Goal: Information Seeking & Learning: Learn about a topic

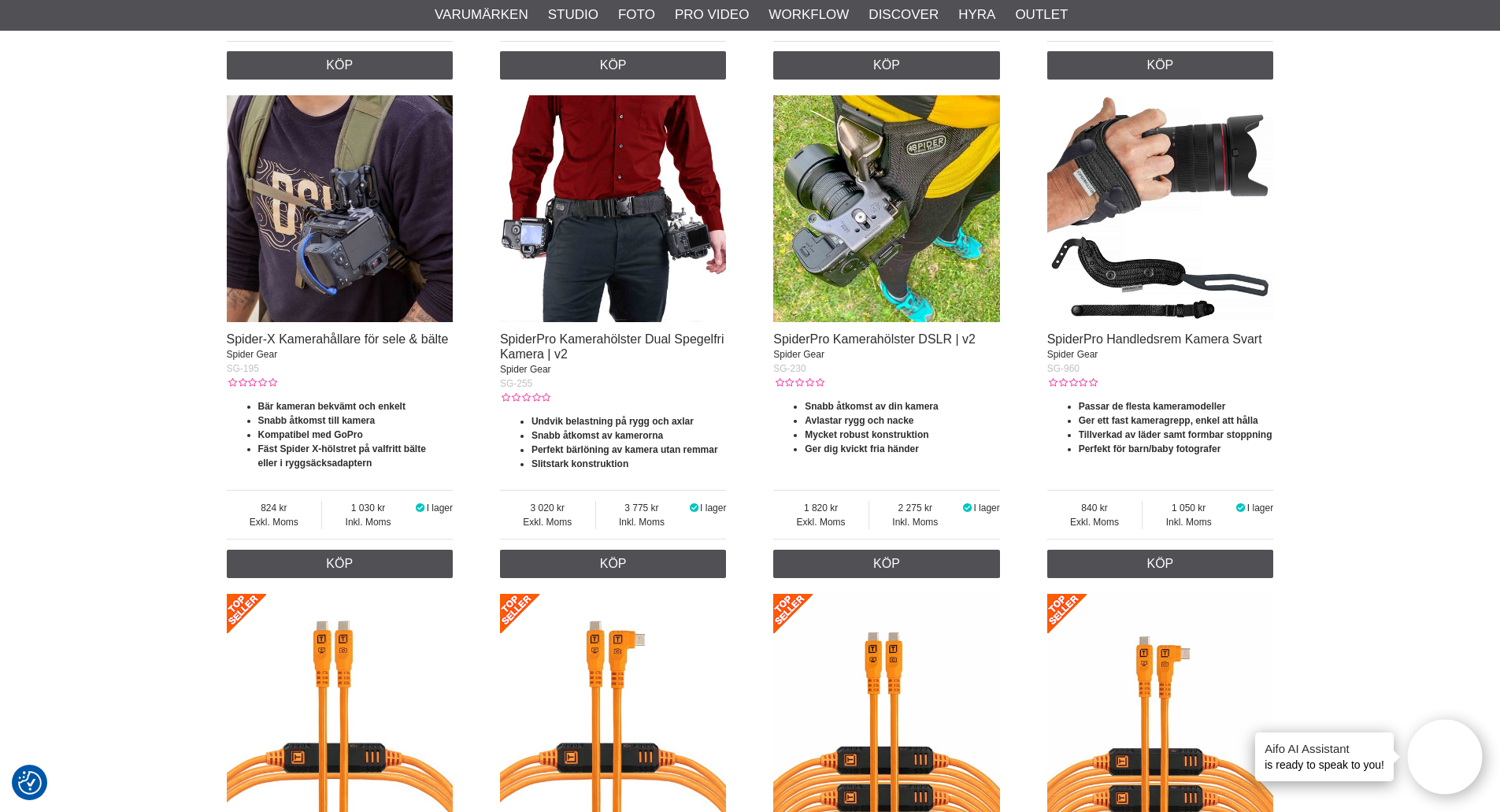
scroll to position [1567, 0]
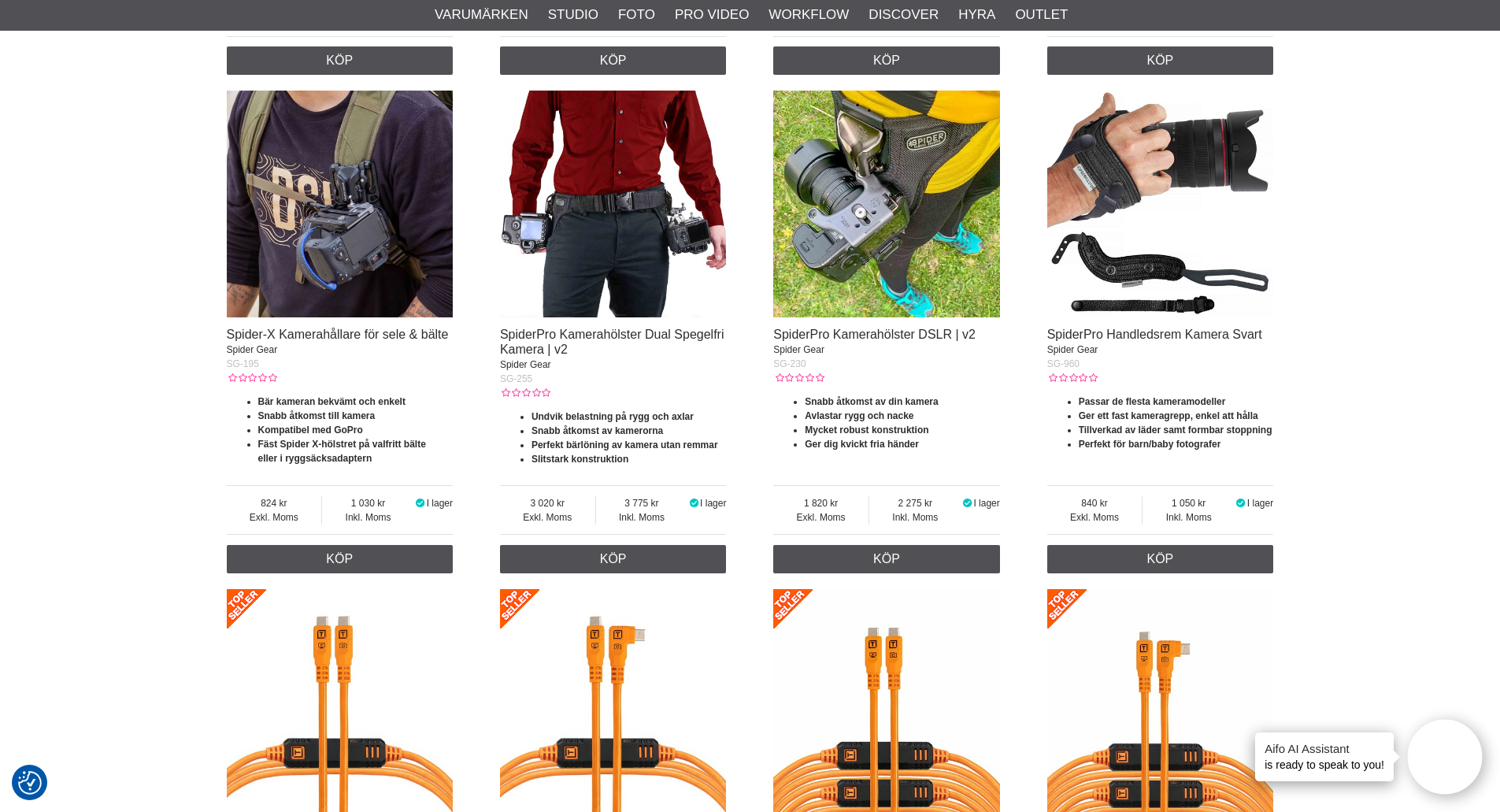
drag, startPoint x: 158, startPoint y: 361, endPoint x: 149, endPoint y: 389, distance: 29.4
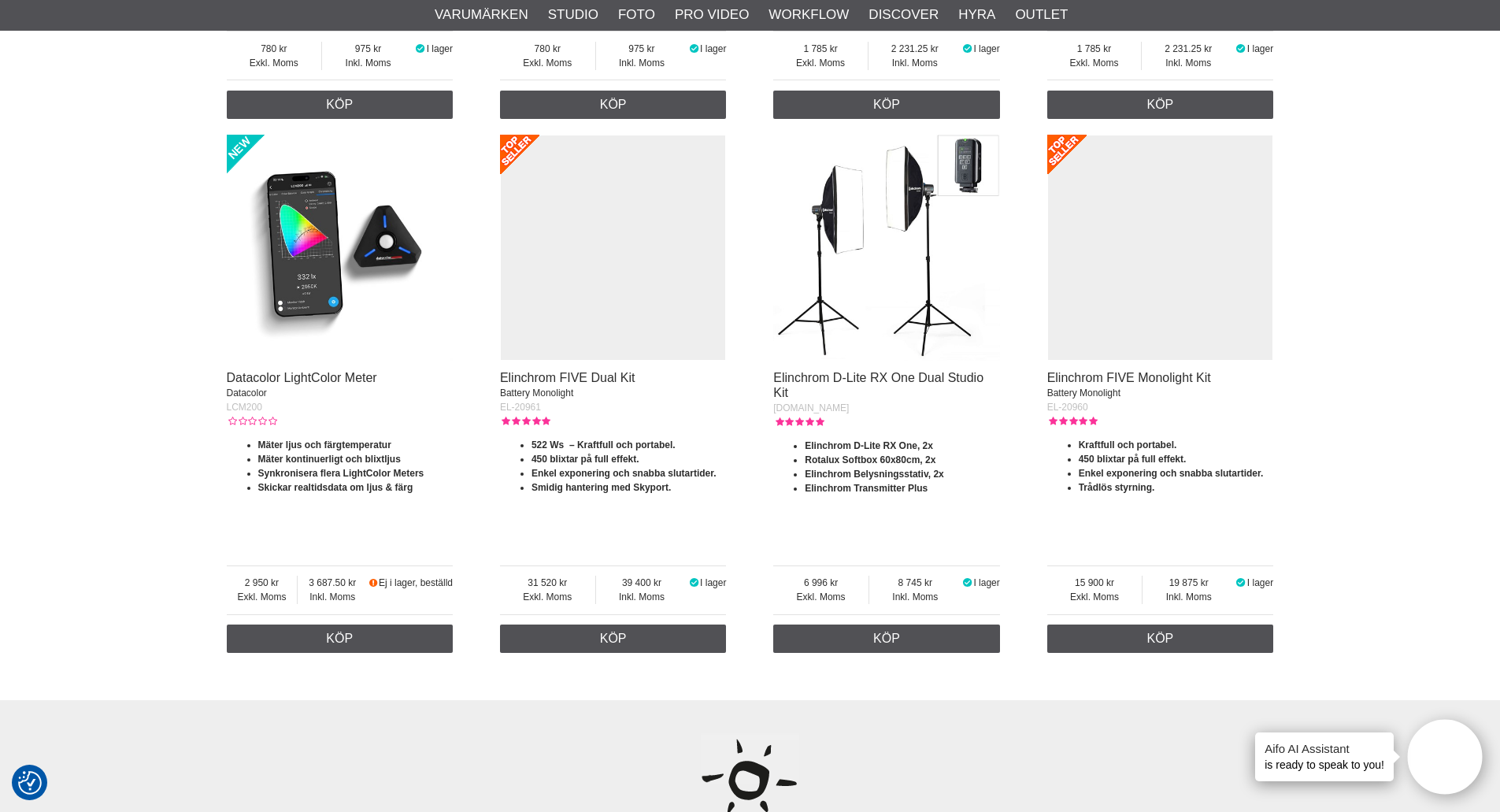
drag, startPoint x: 164, startPoint y: 247, endPoint x: 157, endPoint y: 306, distance: 59.4
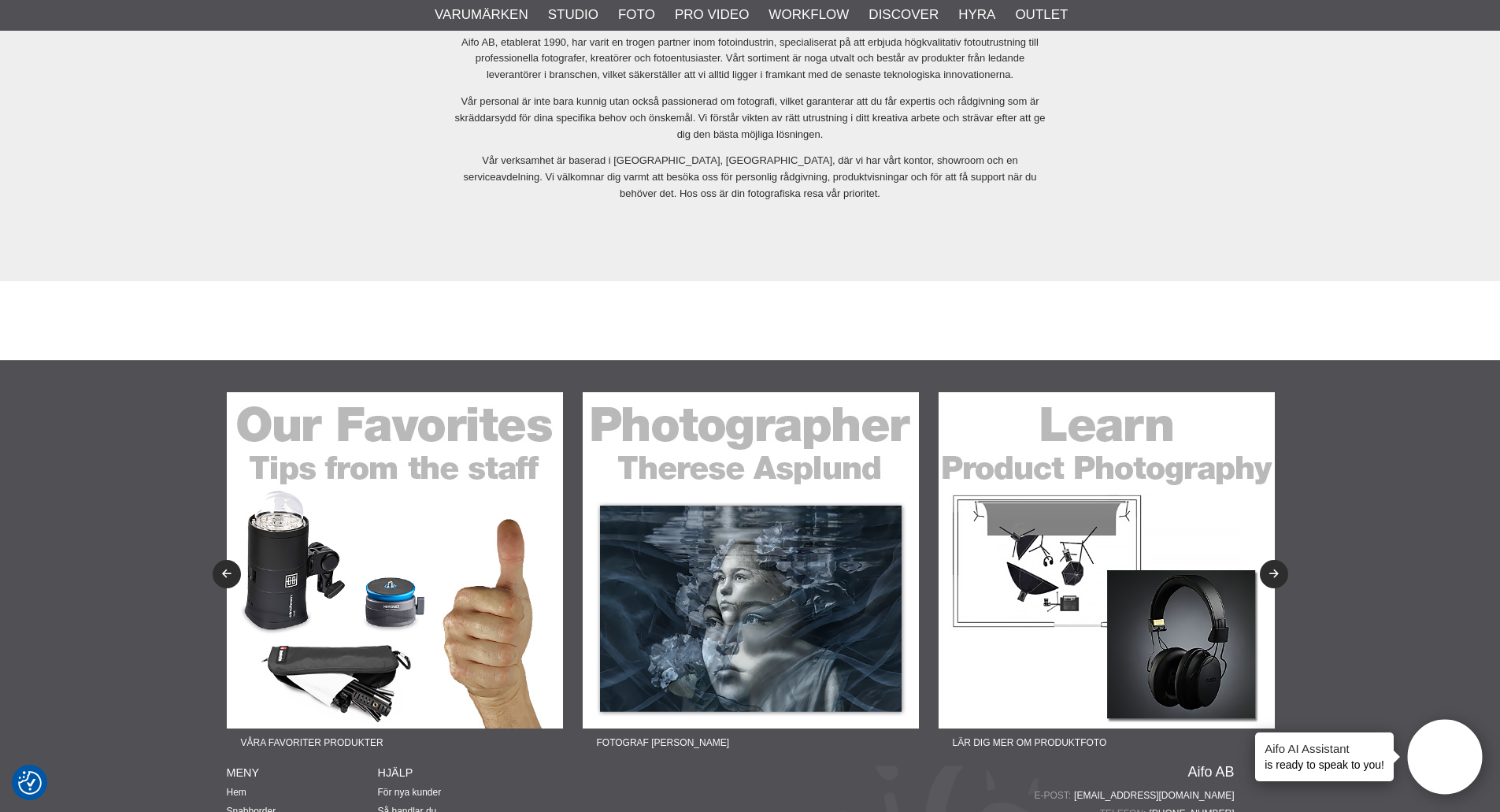
scroll to position [3586, 0]
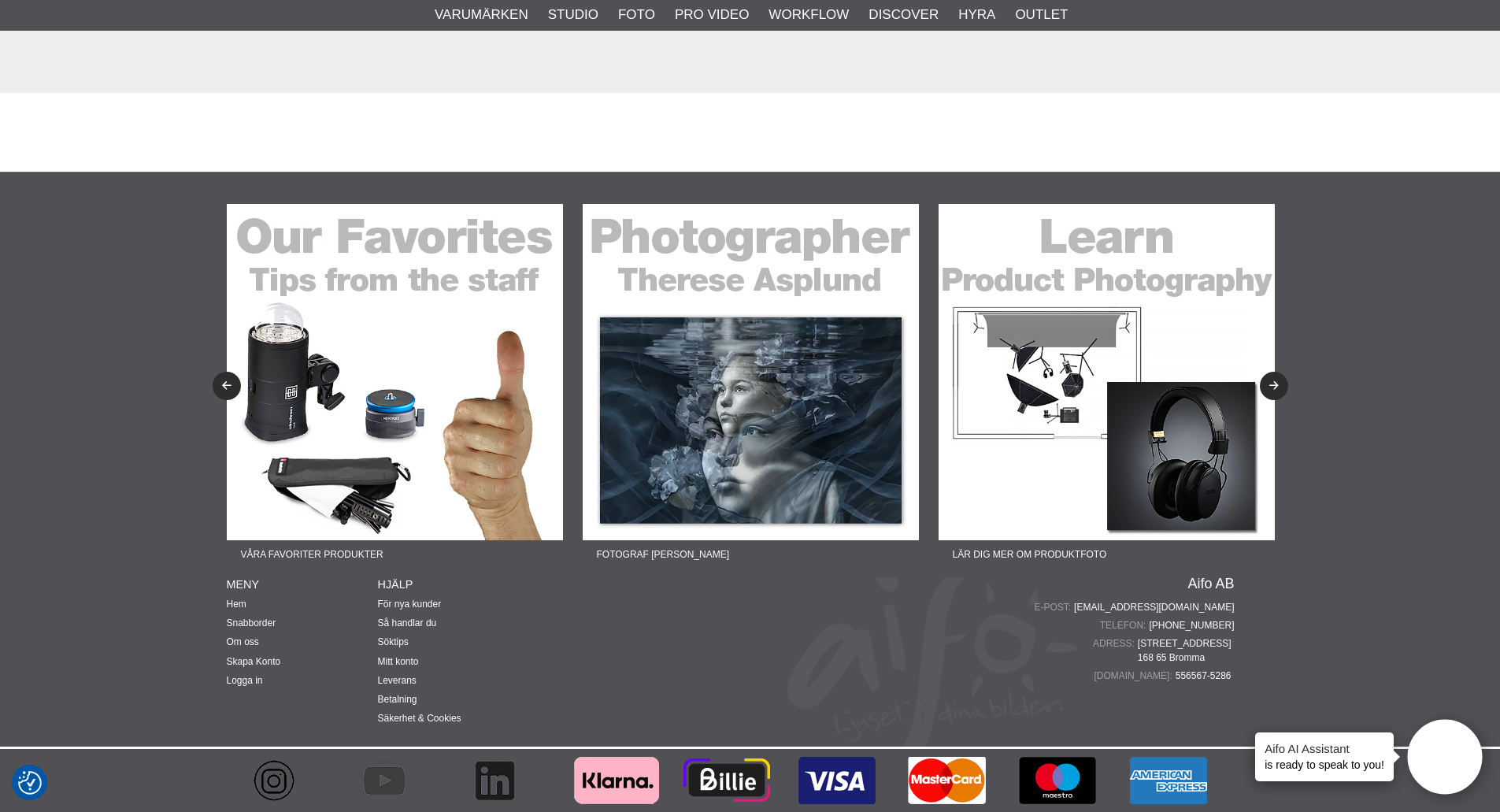
drag, startPoint x: 163, startPoint y: 258, endPoint x: 165, endPoint y: 455, distance: 197.0
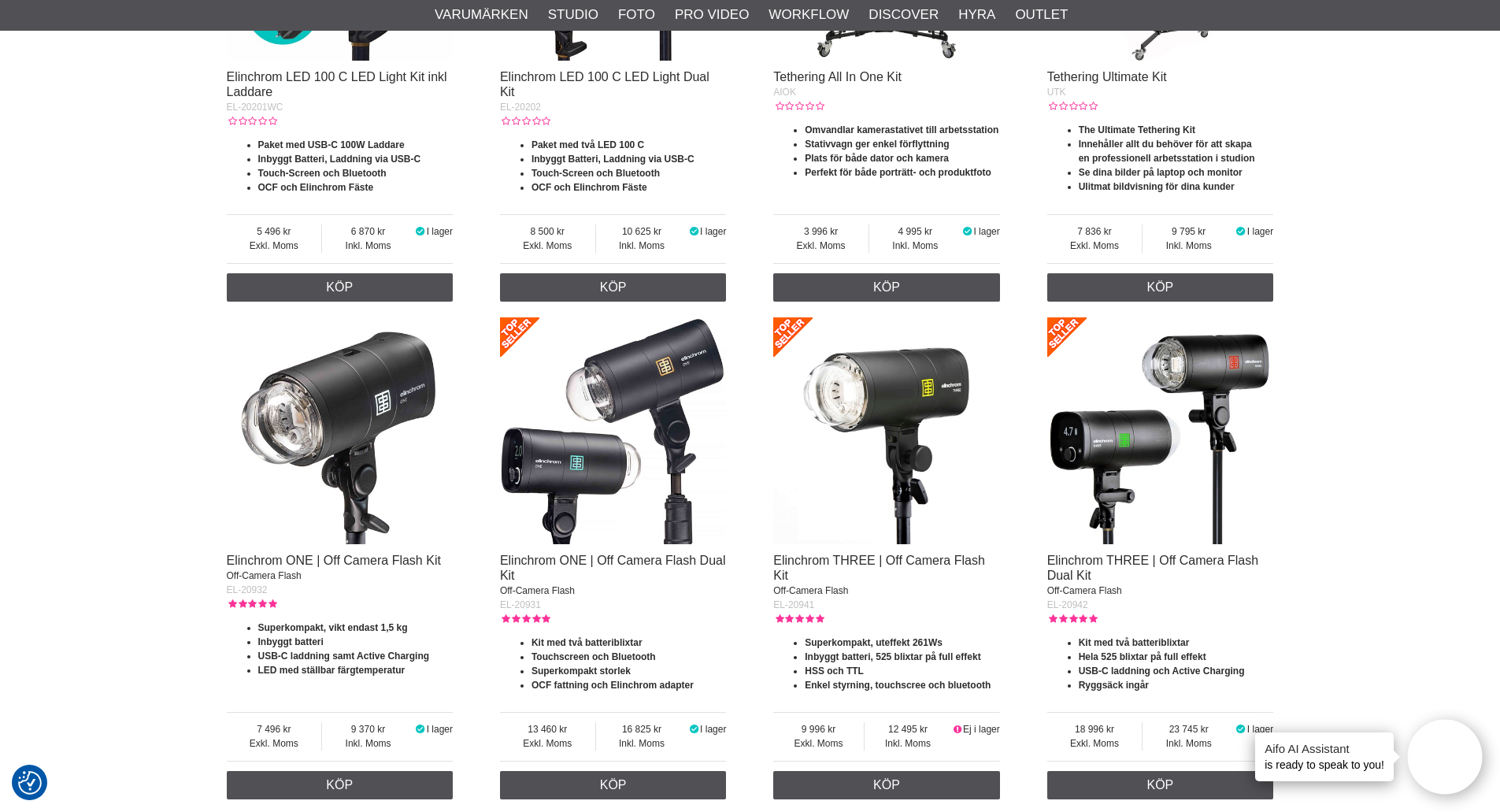
scroll to position [0, 0]
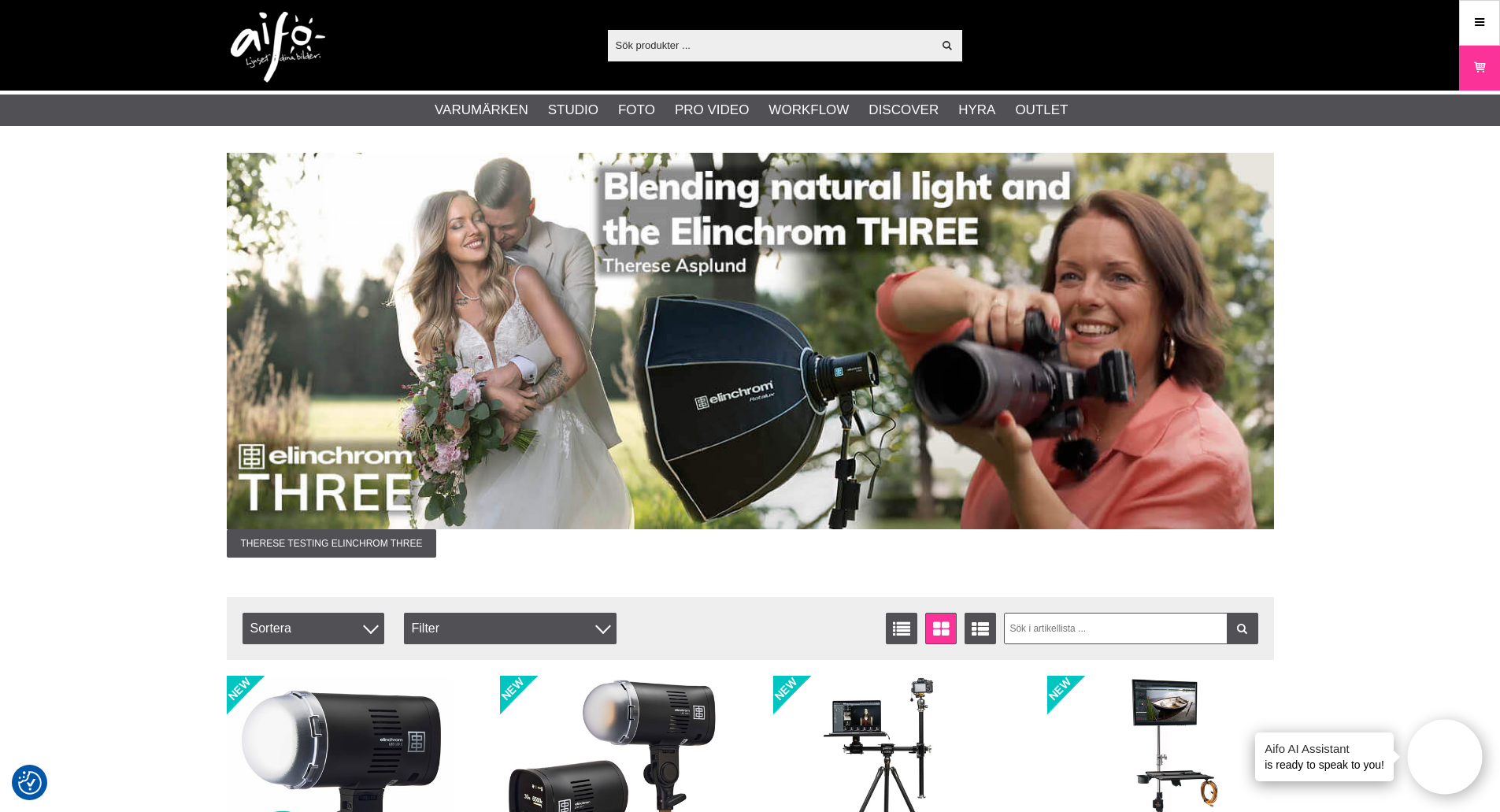
drag, startPoint x: 145, startPoint y: 468, endPoint x: 143, endPoint y: 100, distance: 368.0
click at [1051, 304] on img at bounding box center [750, 341] width 1047 height 376
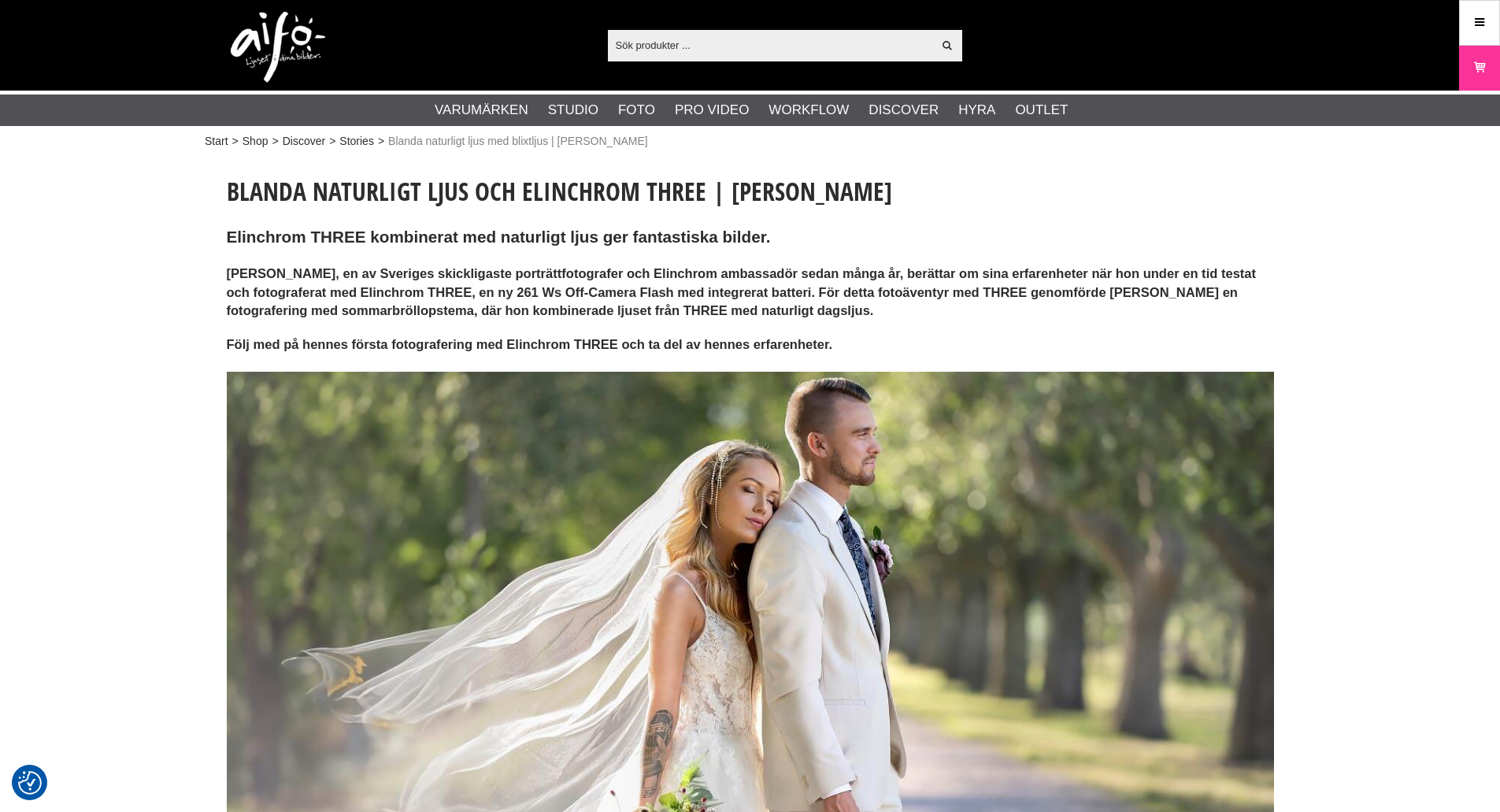
checkbox input "true"
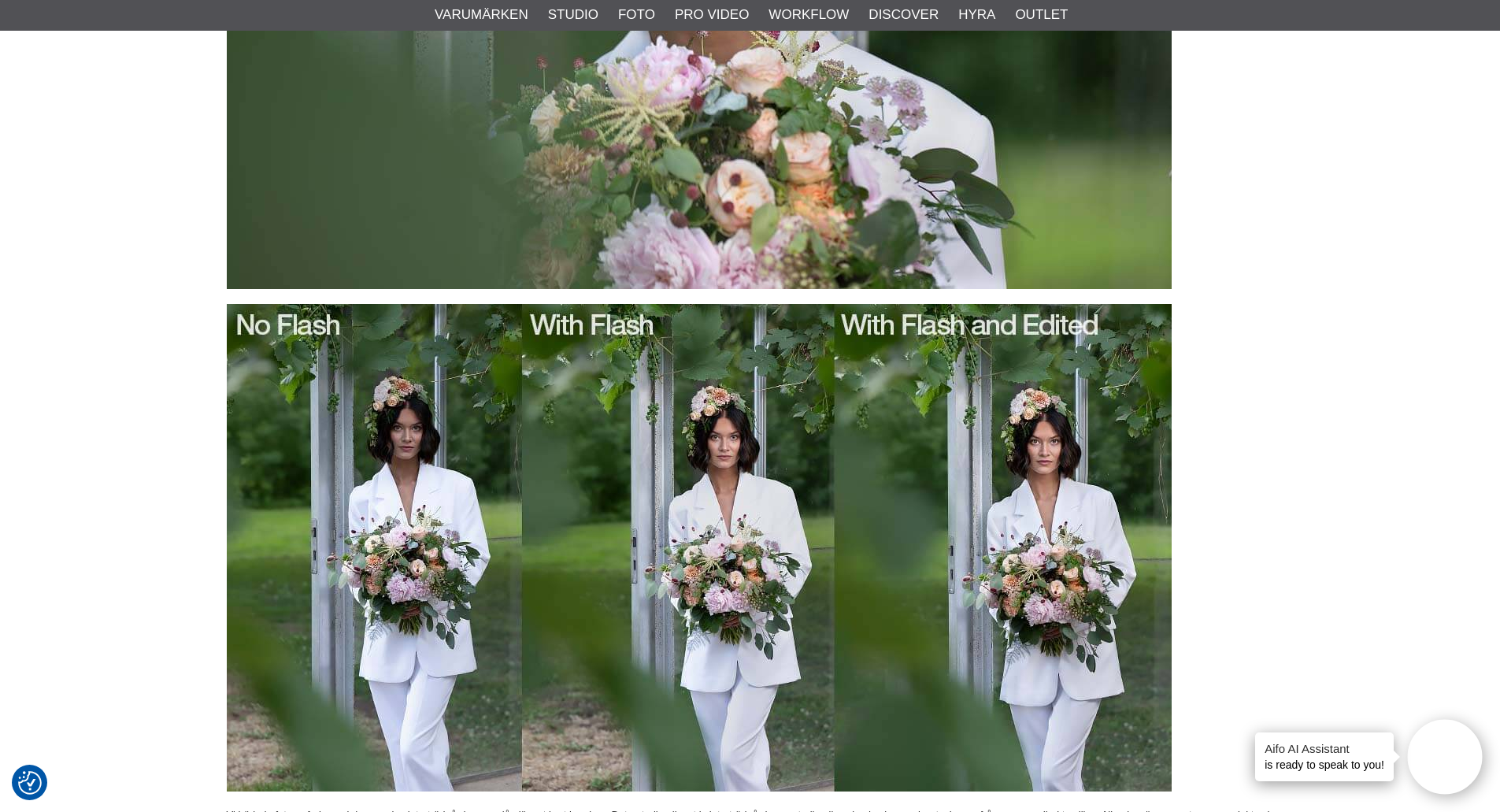
scroll to position [2204, 0]
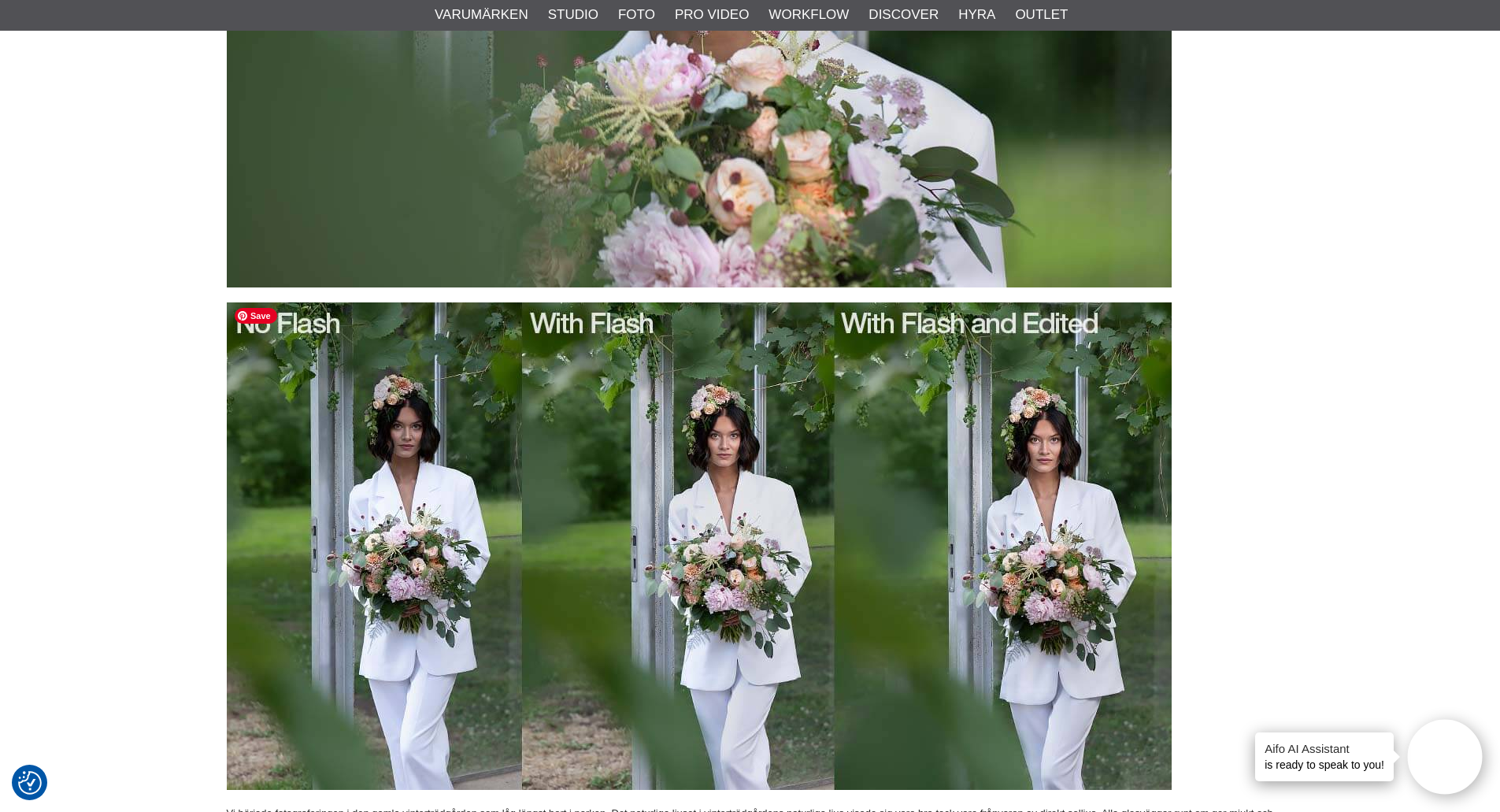
click at [386, 419] on img at bounding box center [699, 546] width 945 height 488
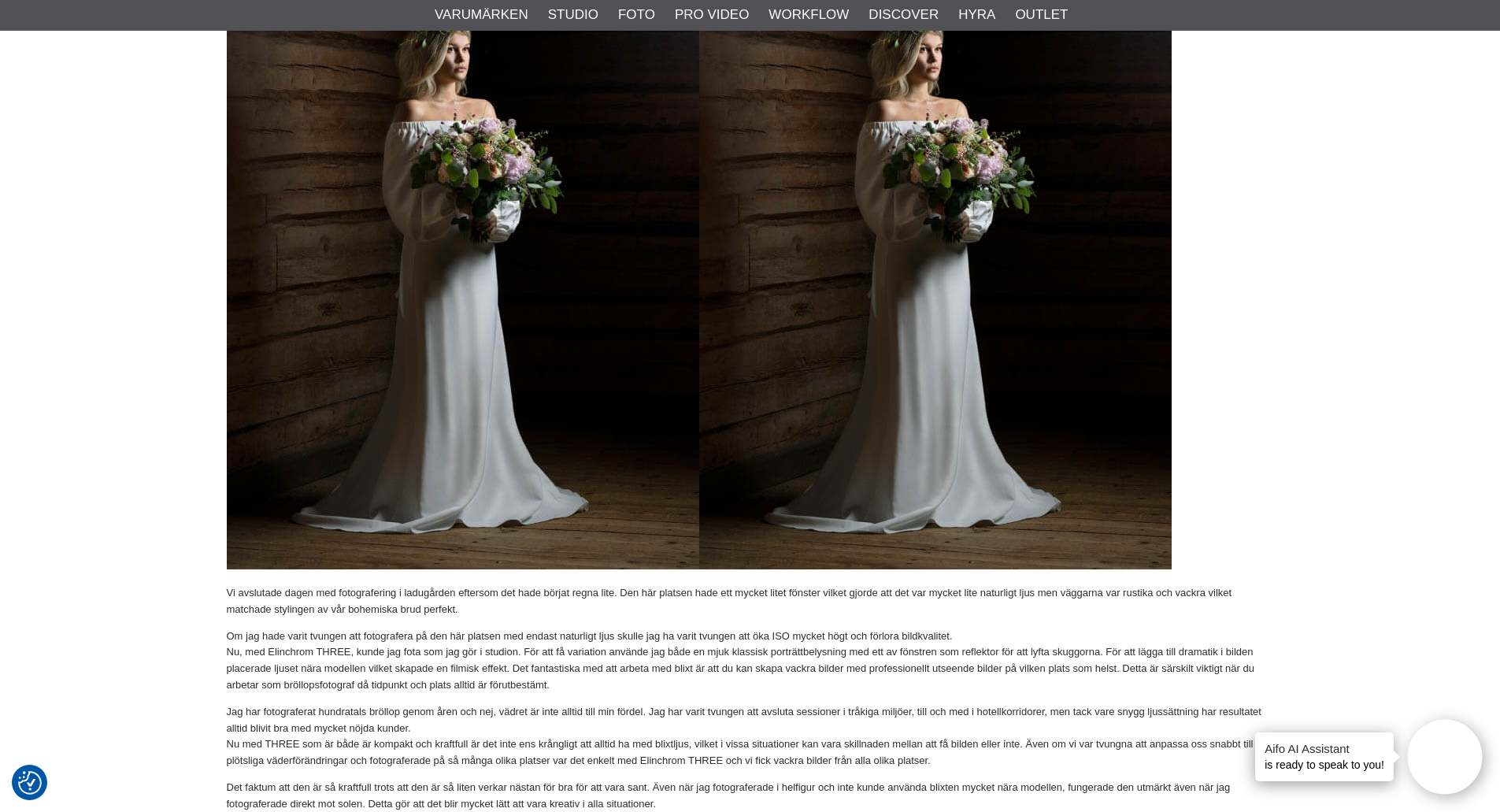
scroll to position [6774, 0]
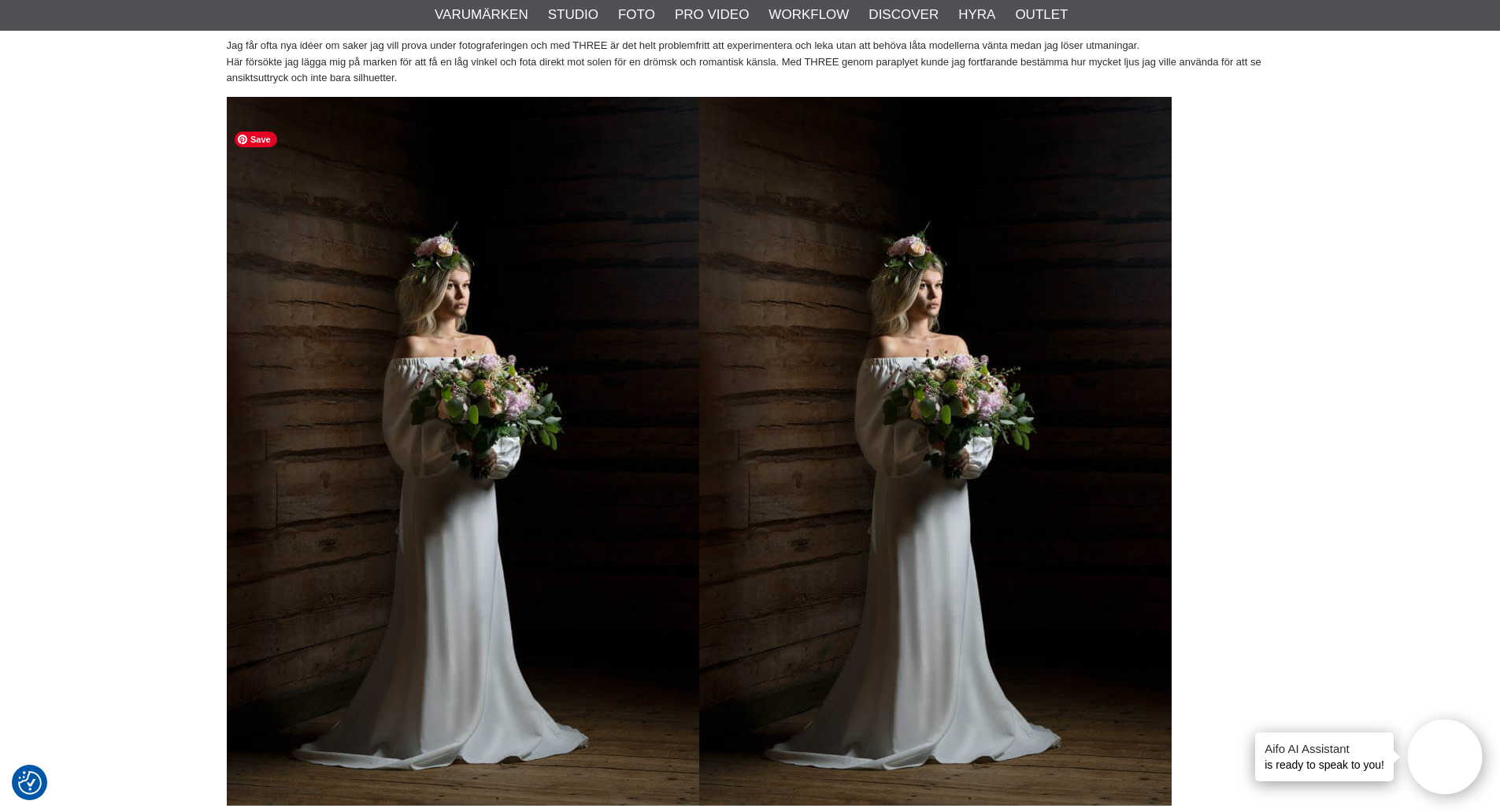
click at [932, 302] on img at bounding box center [699, 451] width 945 height 709
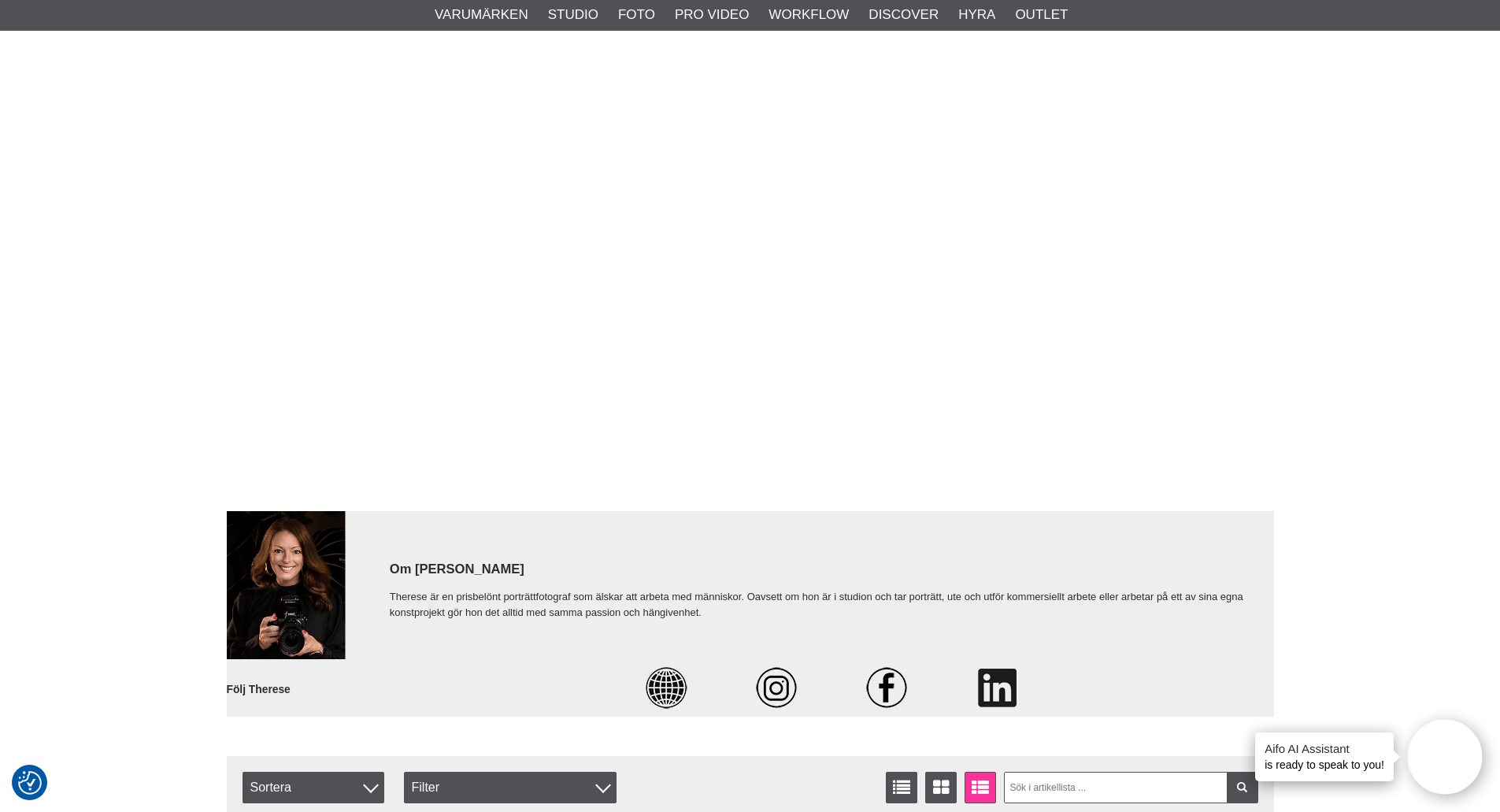
scroll to position [9057, 0]
